Goal: Communication & Community: Answer question/provide support

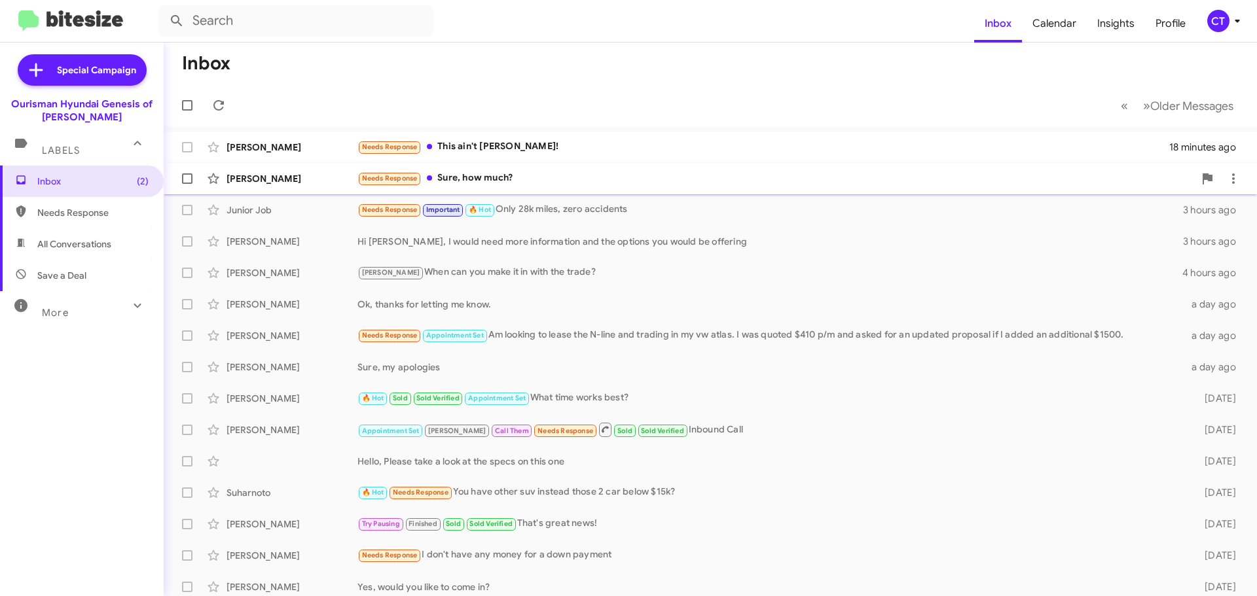
click at [537, 171] on div "Clinton Ferguson Needs Response Sure, how much? 21 minutes ago" at bounding box center [710, 179] width 1072 height 26
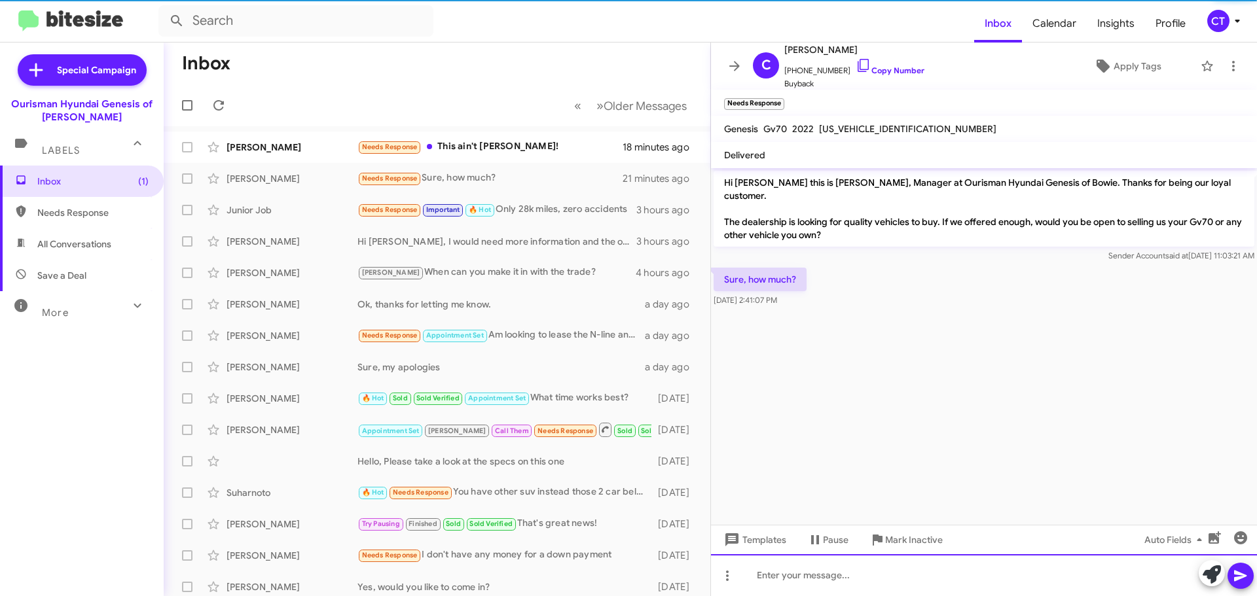
click at [851, 585] on div at bounding box center [984, 575] width 546 height 42
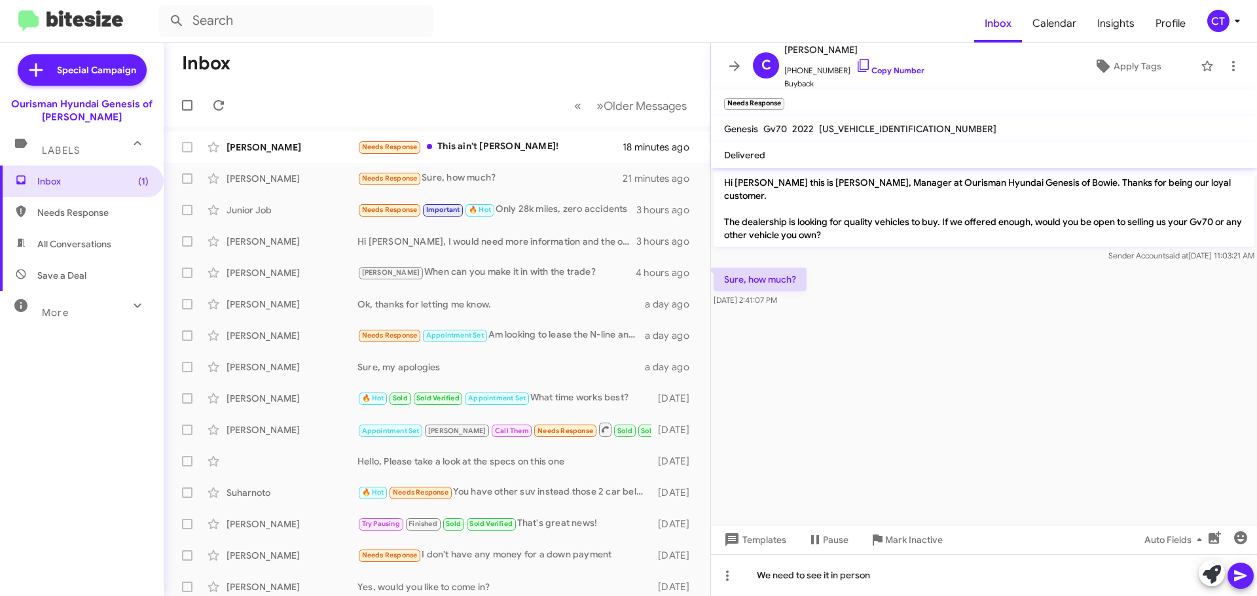
click at [1244, 576] on icon at bounding box center [1240, 576] width 12 height 11
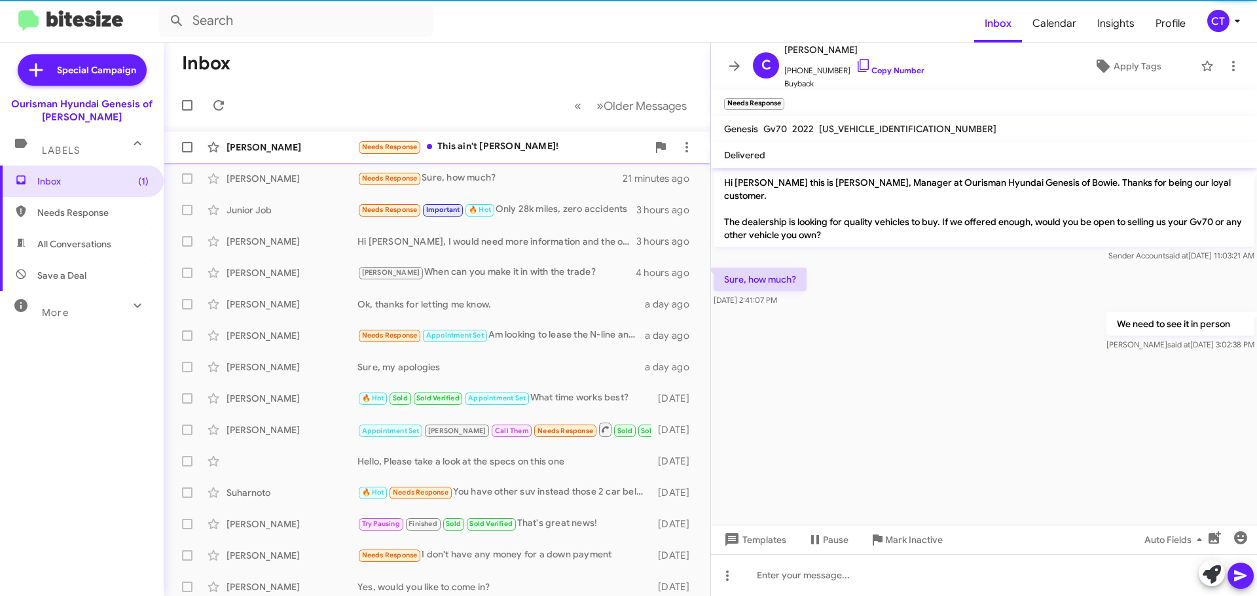
click at [524, 139] on div "Sandra Fleming Needs Response This ain't Sandra! 18 minutes ago" at bounding box center [437, 147] width 526 height 26
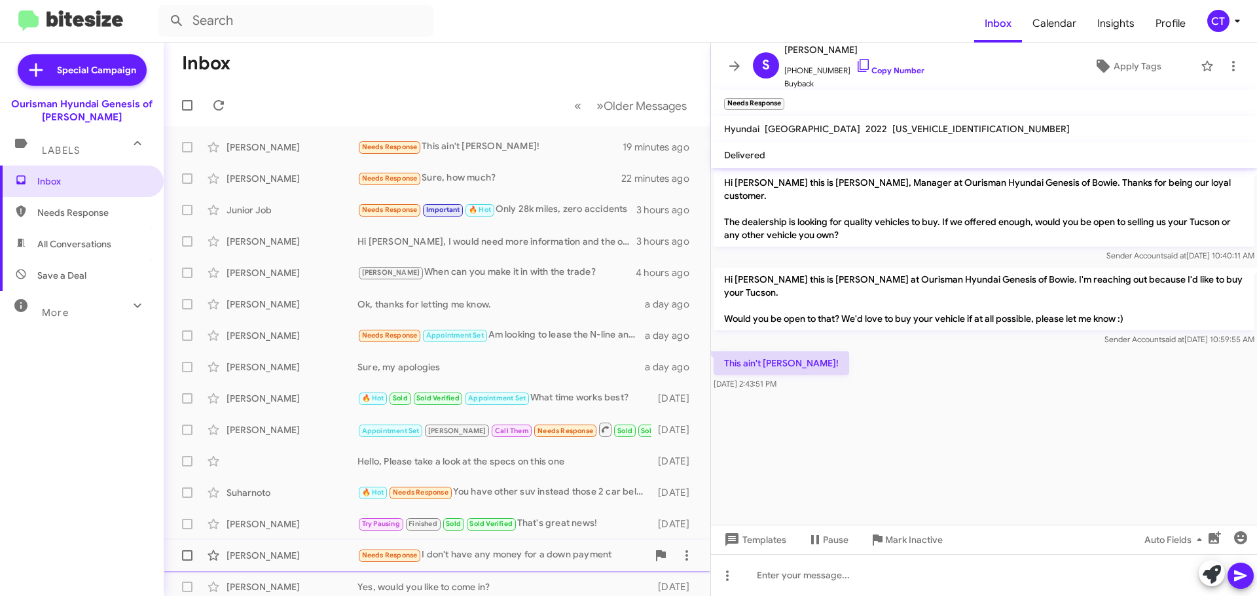
click at [908, 548] on span "Mark Inactive" at bounding box center [914, 540] width 58 height 24
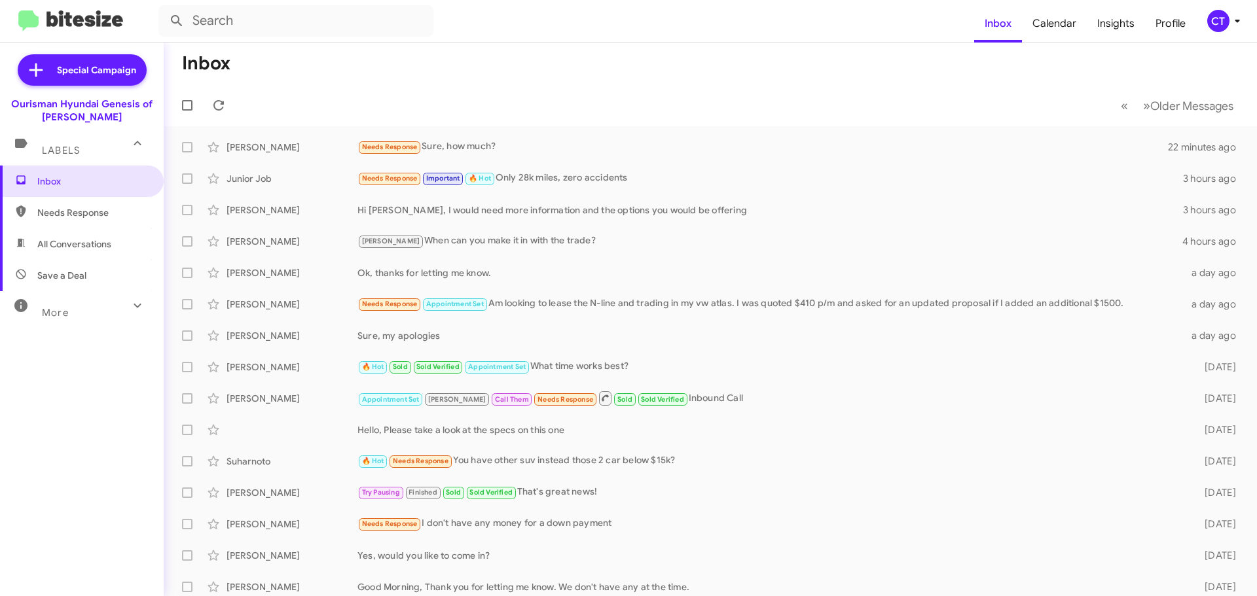
drag, startPoint x: 1213, startPoint y: 26, endPoint x: 1207, endPoint y: 29, distance: 7.3
click at [1213, 26] on div "CT" at bounding box center [1218, 21] width 22 height 22
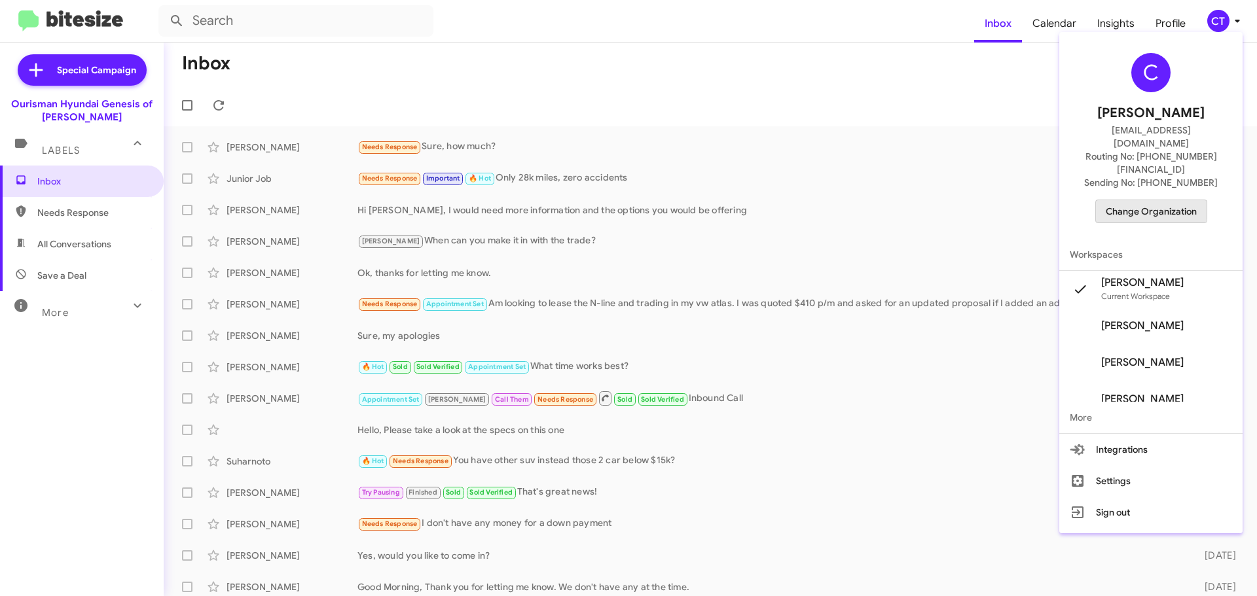
click at [1155, 200] on span "Change Organization" at bounding box center [1150, 211] width 91 height 22
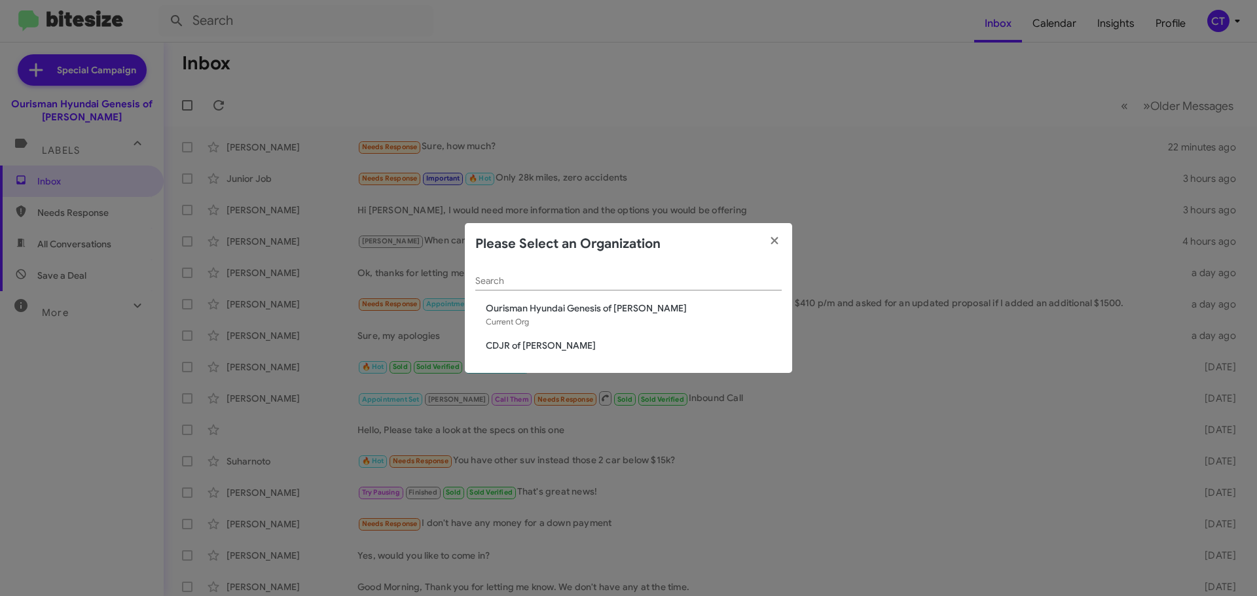
click at [517, 342] on span "CDJR of Bowie" at bounding box center [634, 345] width 296 height 13
